Goal: Task Accomplishment & Management: Manage account settings

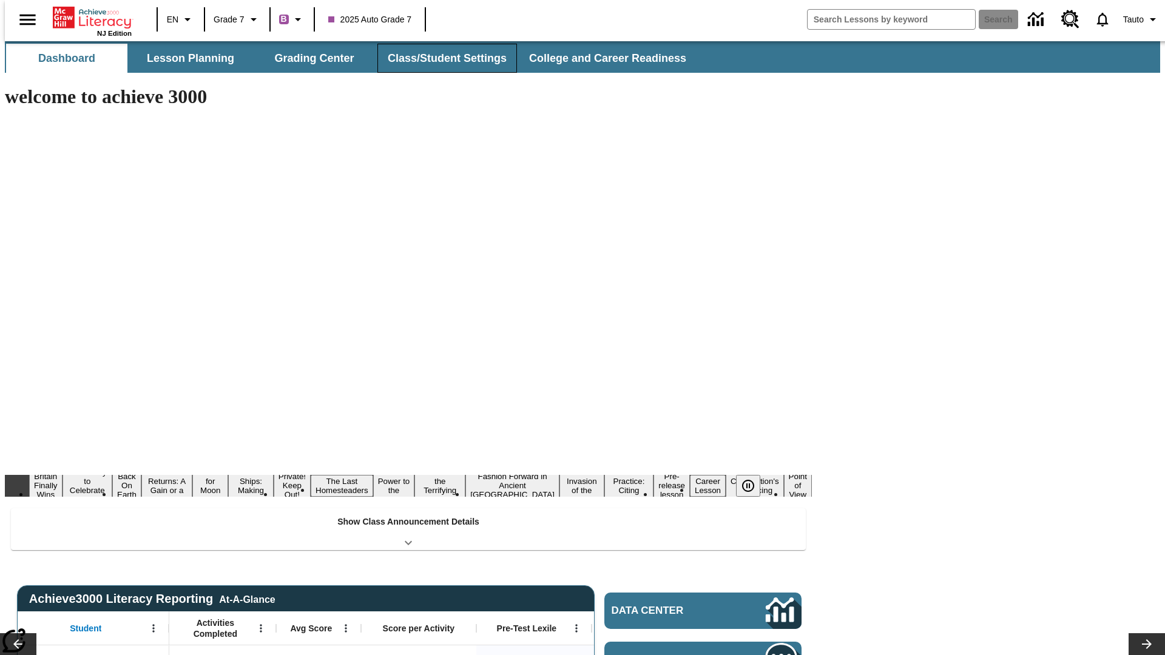
click at [441, 58] on button "Class/Student Settings" at bounding box center [447, 58] width 140 height 29
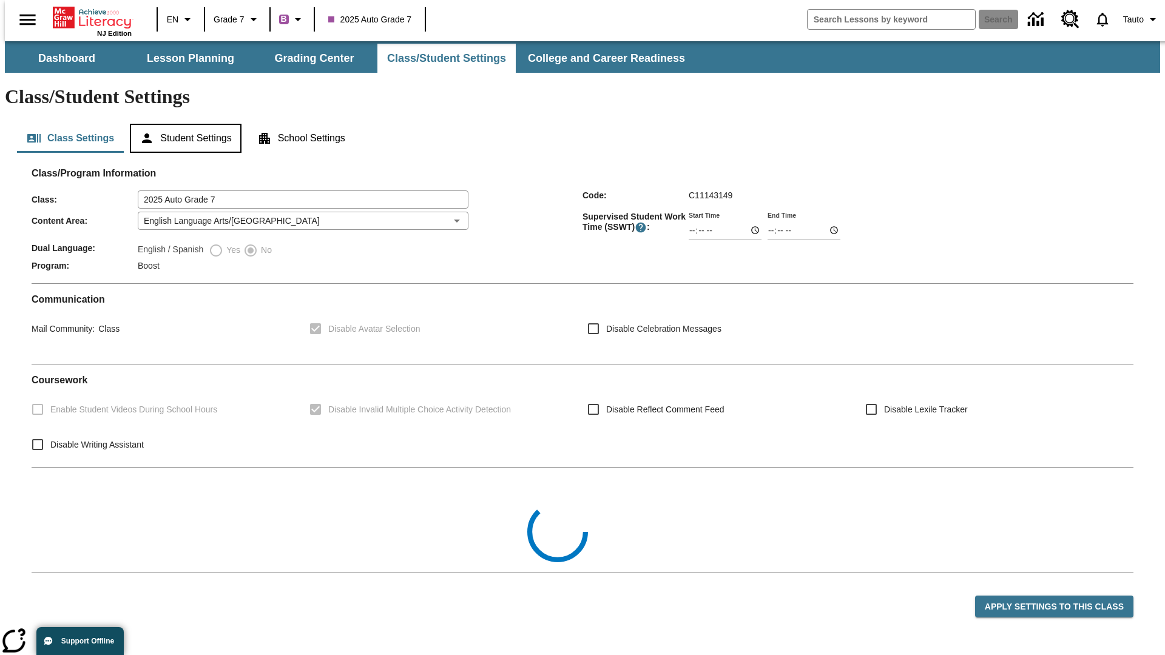
click at [183, 124] on button "Student Settings" at bounding box center [185, 138] width 111 height 29
